Goal: Information Seeking & Learning: Learn about a topic

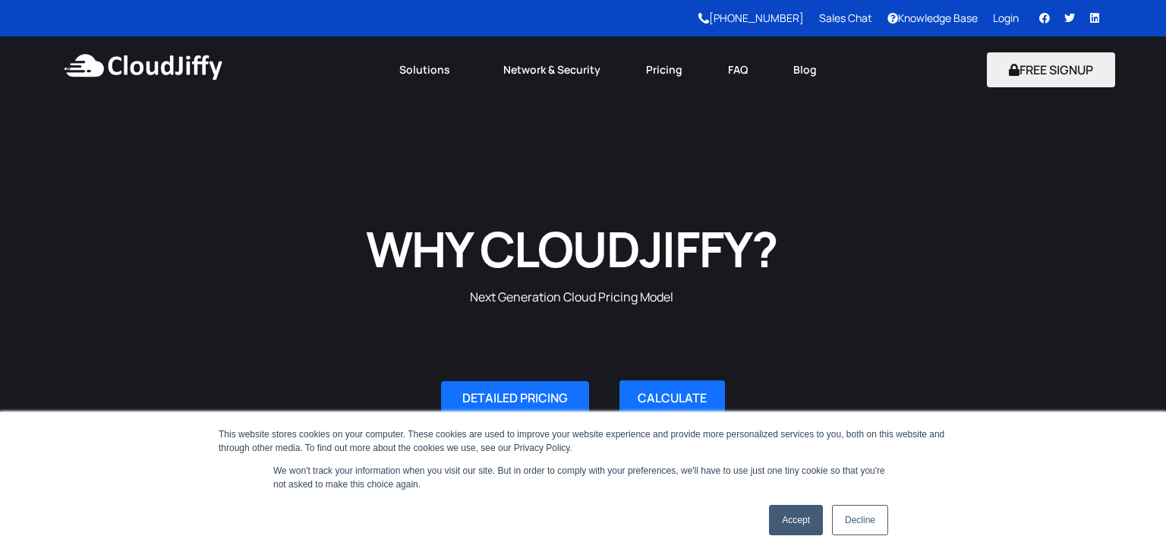
click at [806, 534] on link "Accept" at bounding box center [796, 520] width 54 height 30
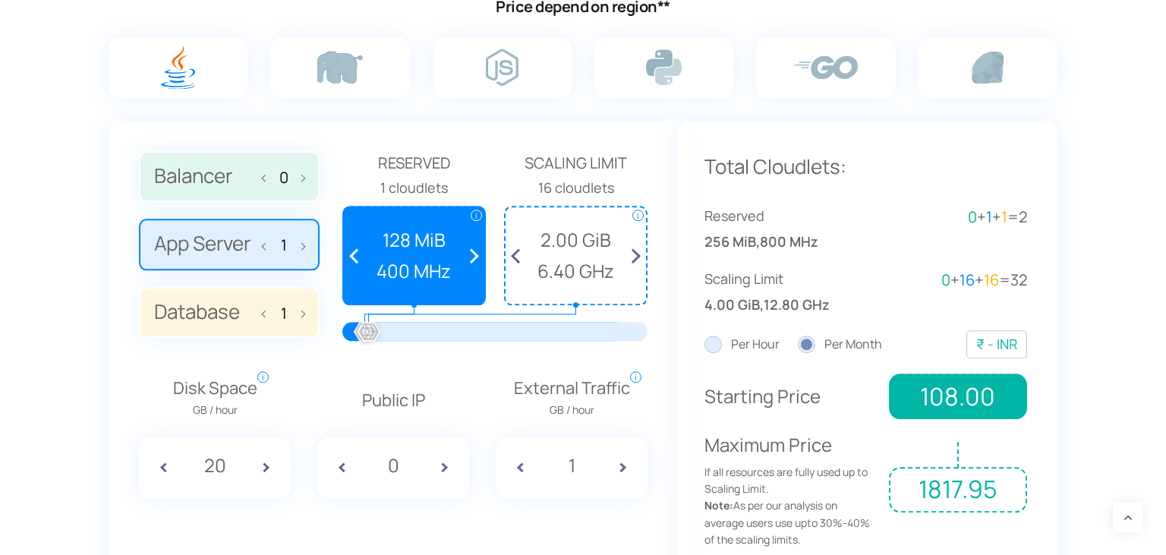
scroll to position [1042, 0]
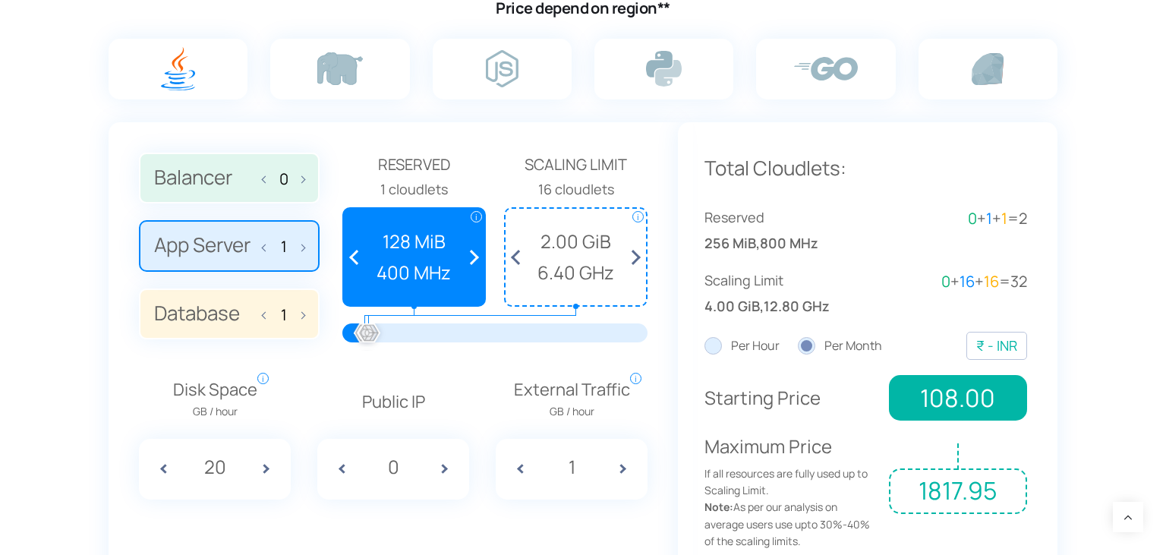
click at [67, 144] on section "Estimate Your Monthly Costs Price depend on region** 0 1 1 Reserved i i" at bounding box center [583, 249] width 1166 height 770
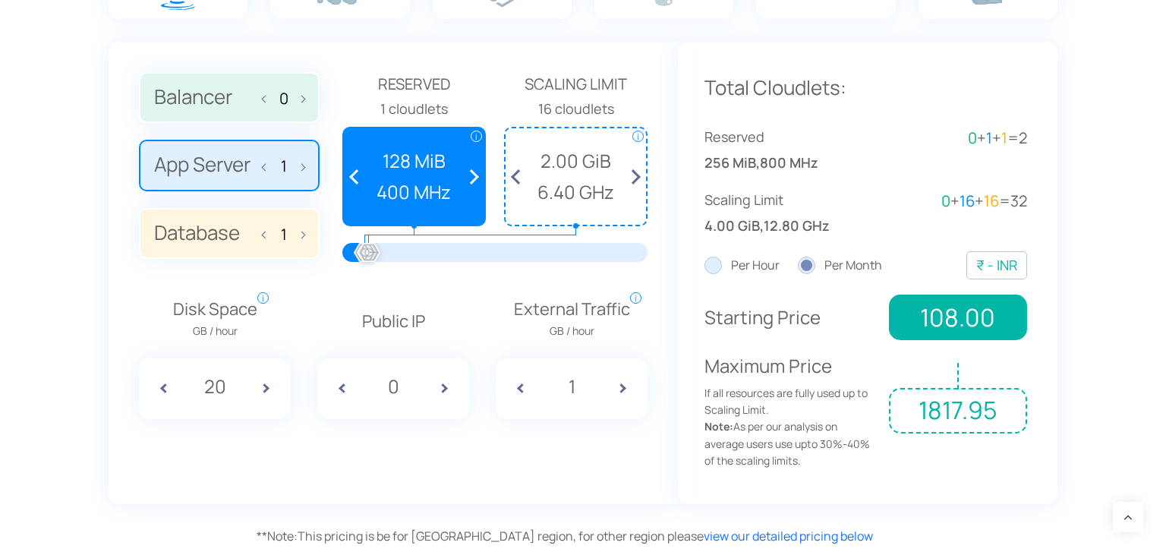
scroll to position [1163, 0]
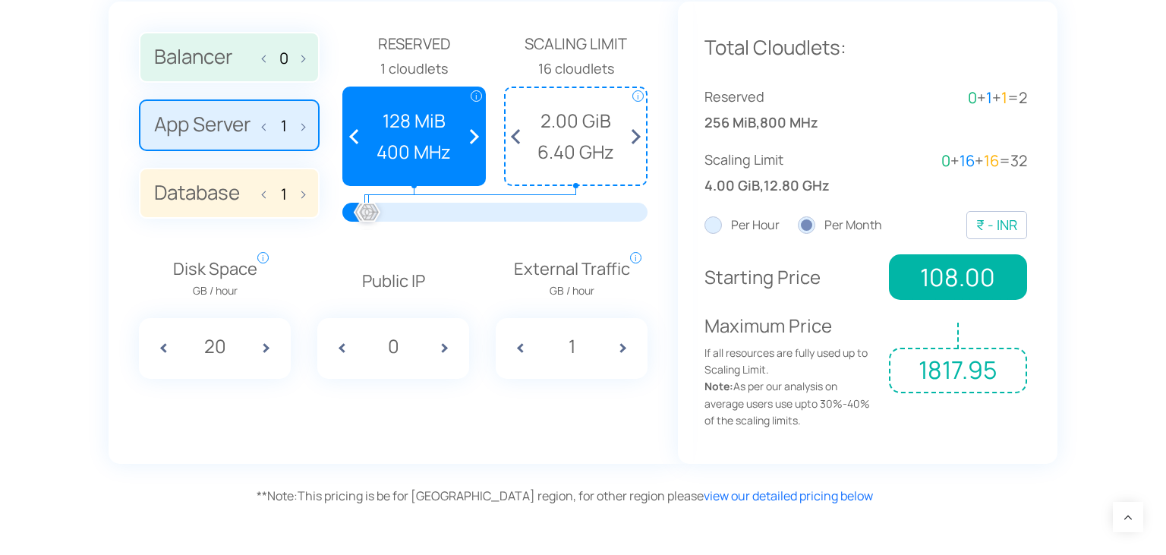
click at [226, 345] on input "20" at bounding box center [215, 346] width 56 height 29
type input "100"
click at [475, 418] on div "Balancer 0 App Server 1 Database 1 Reserved 1 cloudlets i i" at bounding box center [393, 233] width 569 height 462
click at [446, 349] on span at bounding box center [450, 348] width 38 height 61
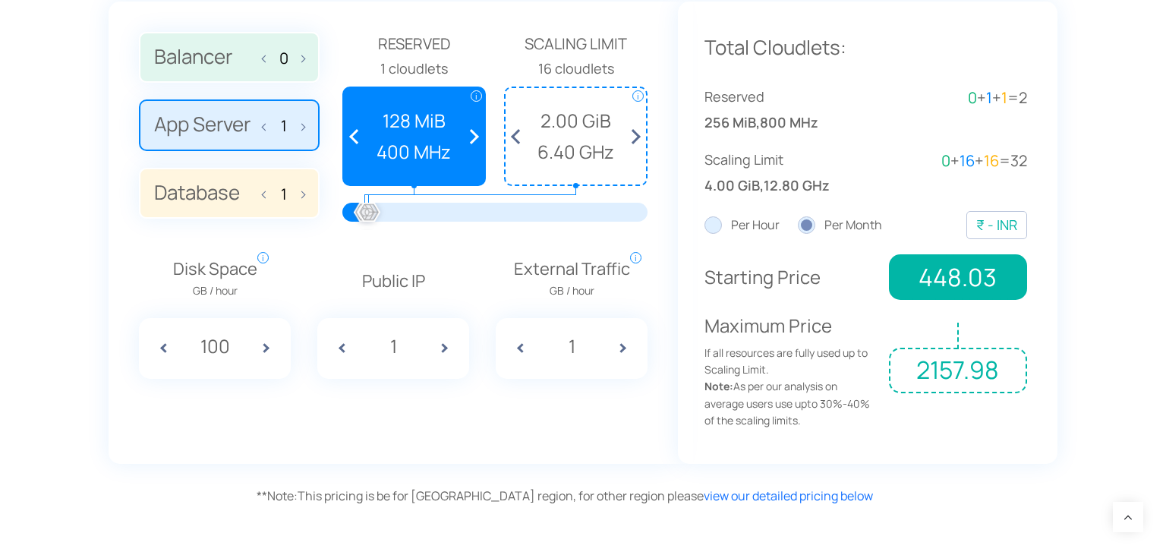
click at [445, 349] on span at bounding box center [450, 348] width 38 height 61
type input "2"
click at [383, 211] on div at bounding box center [368, 213] width 33 height 33
click at [636, 137] on span at bounding box center [632, 136] width 28 height 96
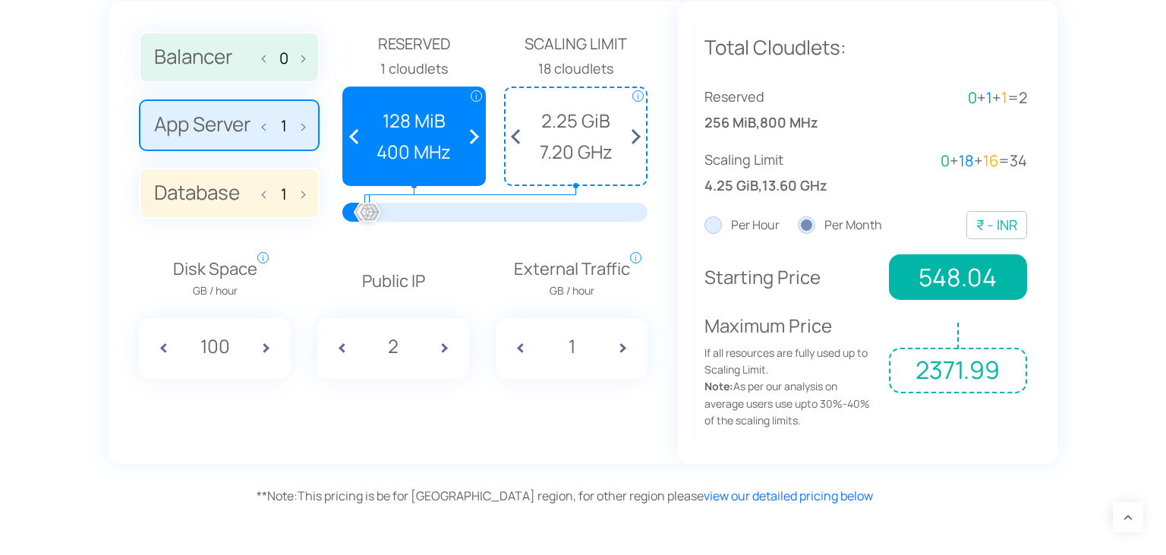
click at [636, 137] on span at bounding box center [632, 136] width 28 height 96
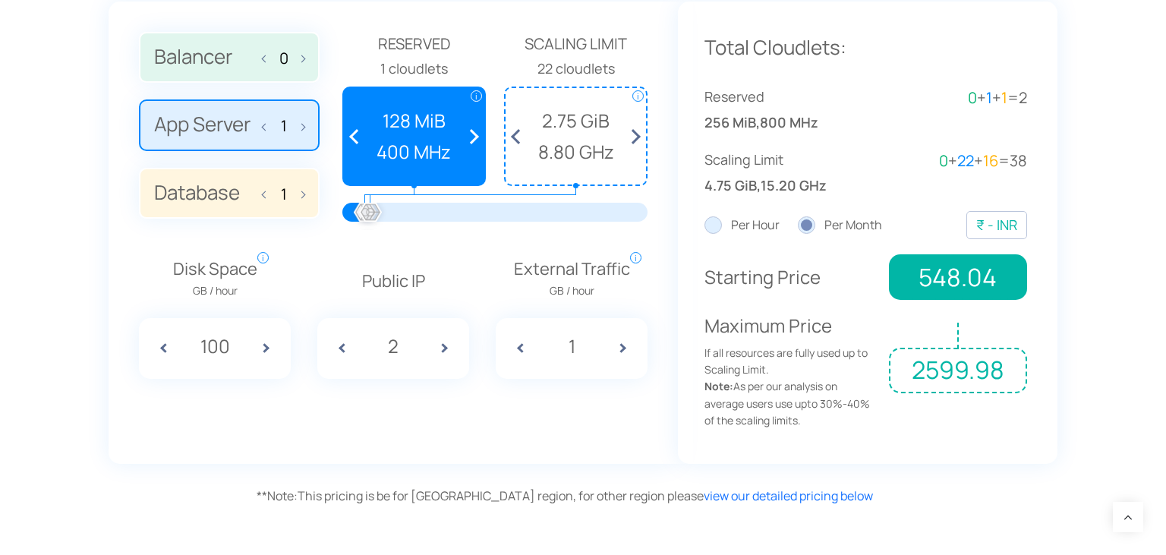
click at [636, 137] on span at bounding box center [632, 136] width 28 height 96
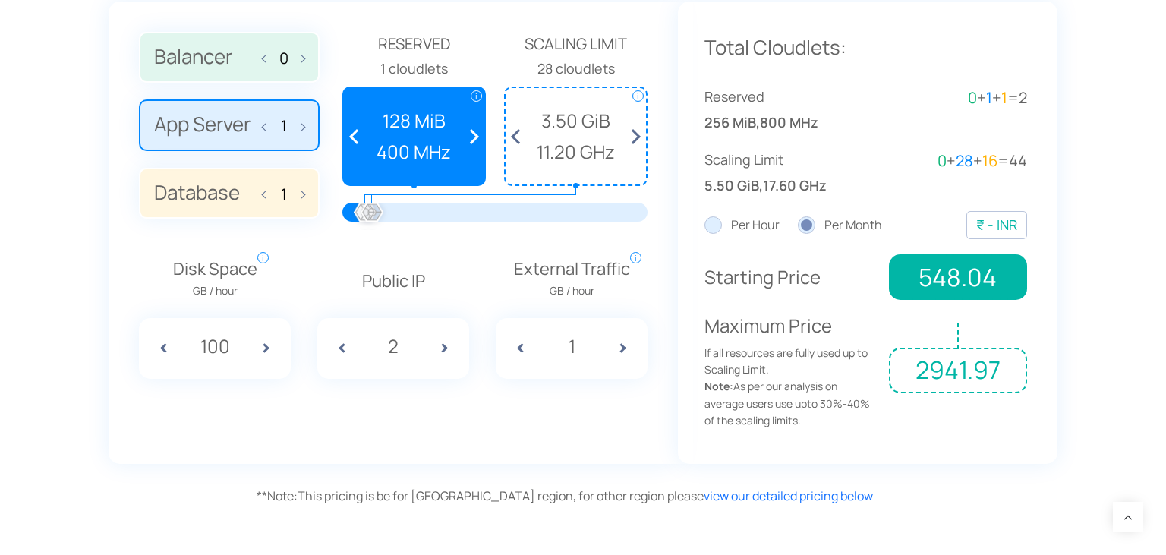
click at [636, 137] on span at bounding box center [632, 136] width 28 height 96
